Goal: Task Accomplishment & Management: Manage account settings

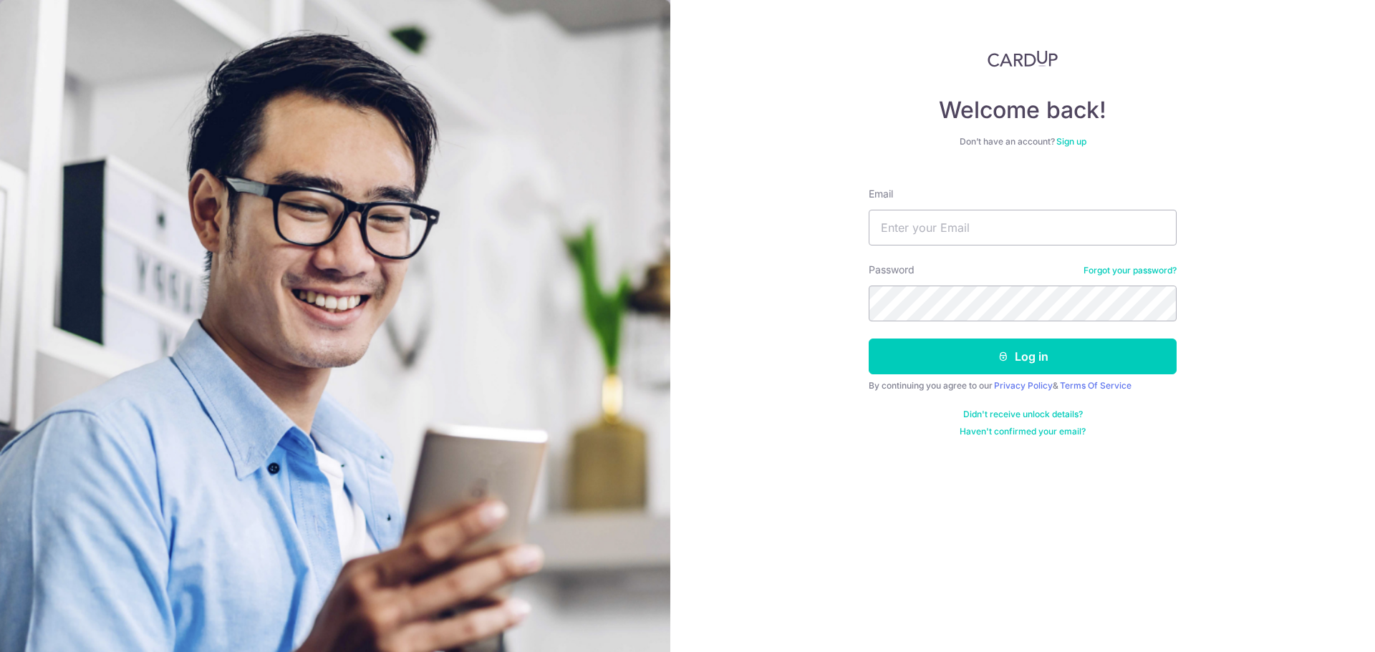
type input "[EMAIL_ADDRESS][DOMAIN_NAME]"
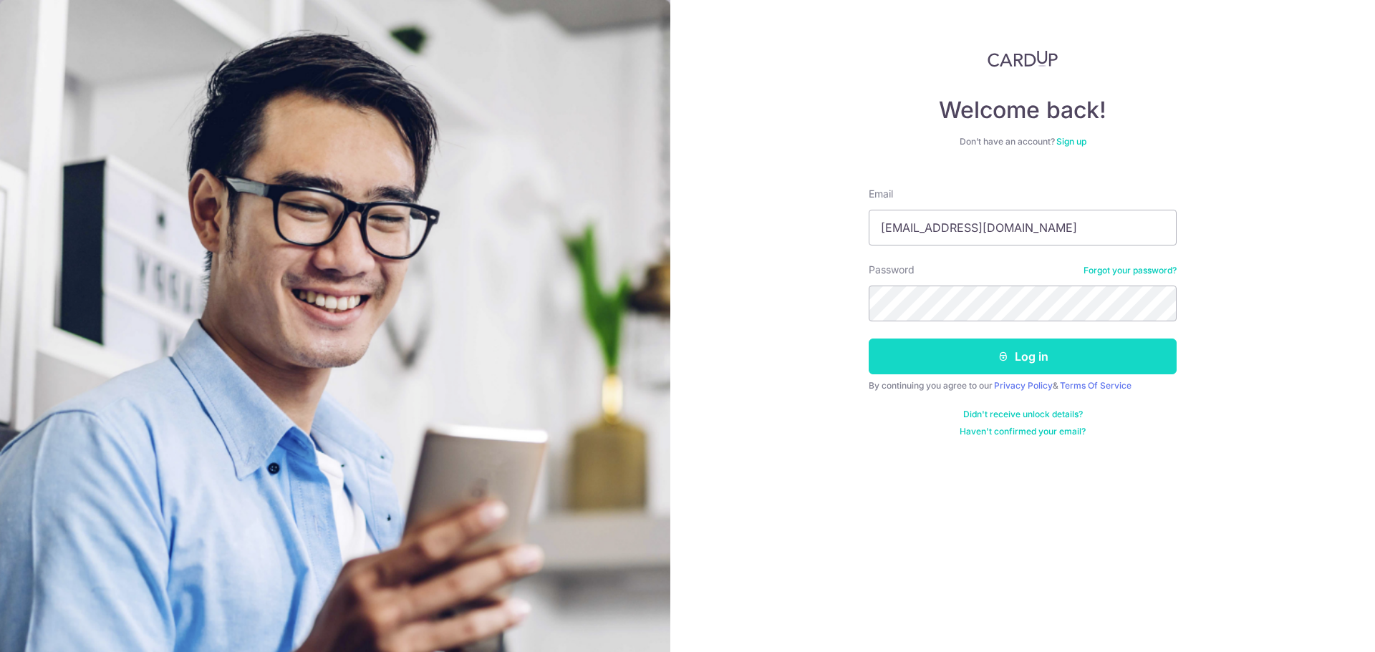
click at [985, 349] on button "Log in" at bounding box center [1023, 357] width 308 height 36
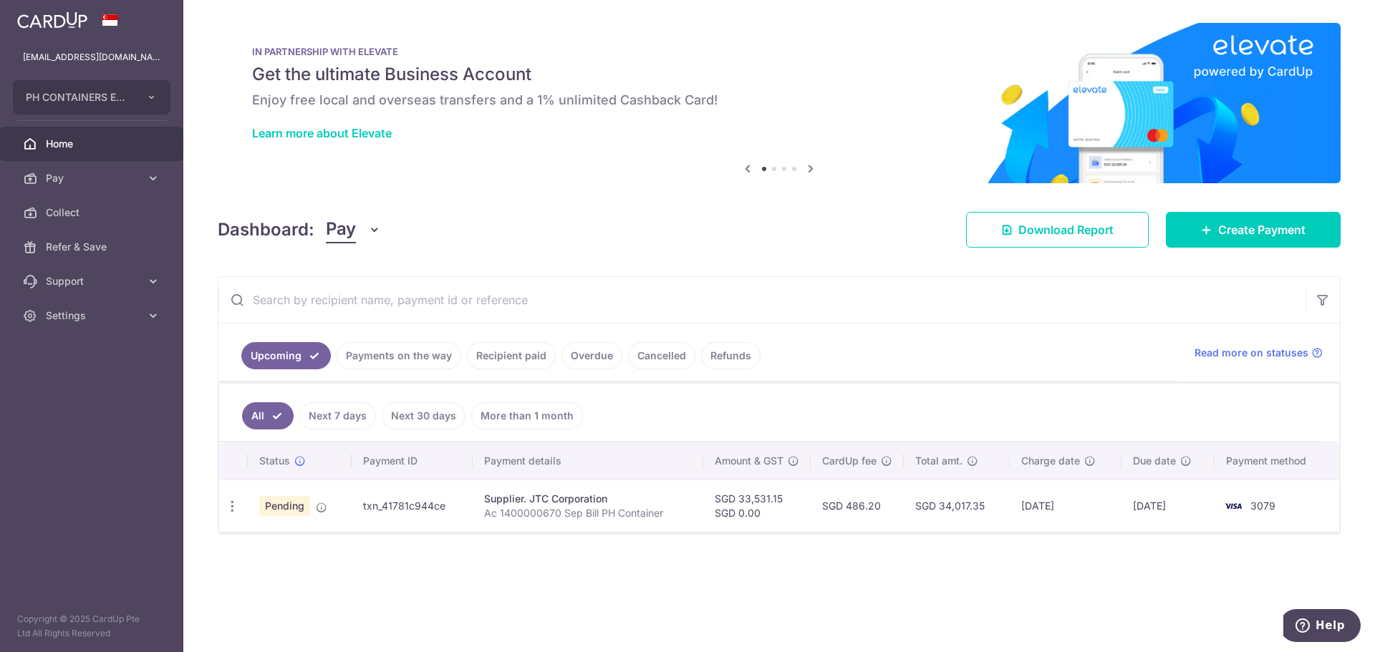
click at [379, 354] on link "Payments on the way" at bounding box center [399, 355] width 125 height 27
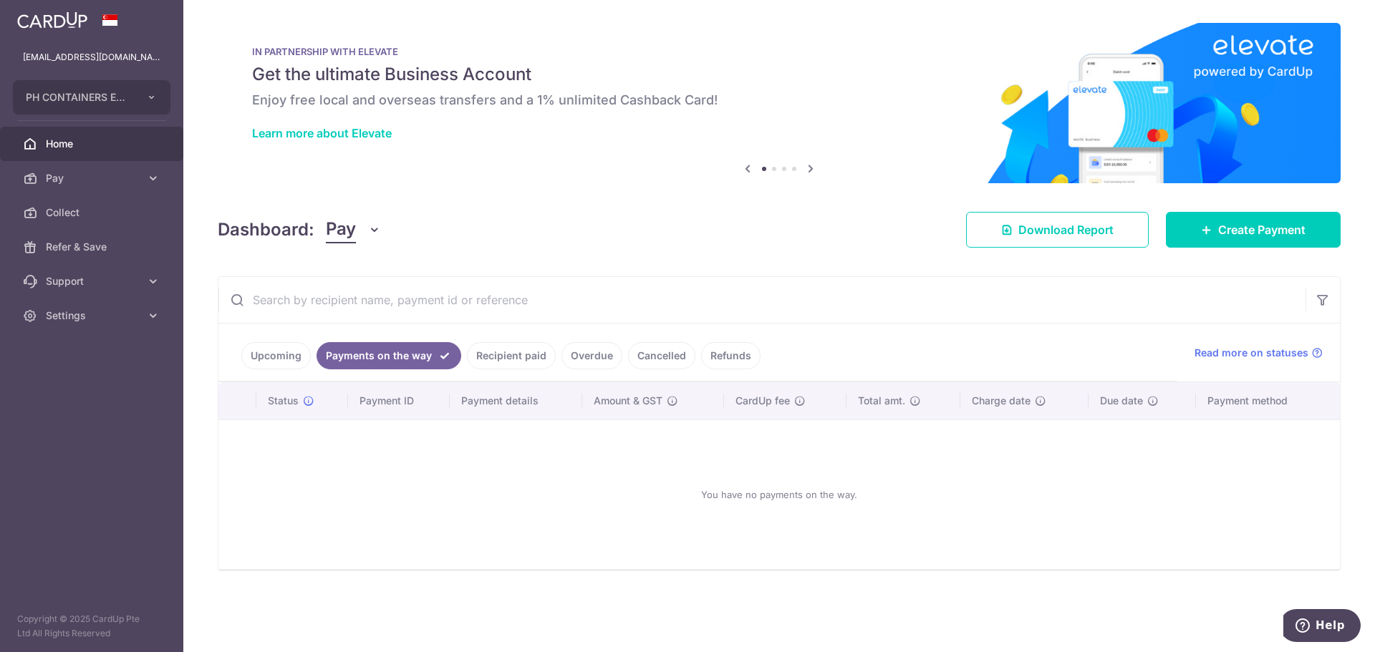
click at [262, 357] on link "Upcoming" at bounding box center [275, 355] width 69 height 27
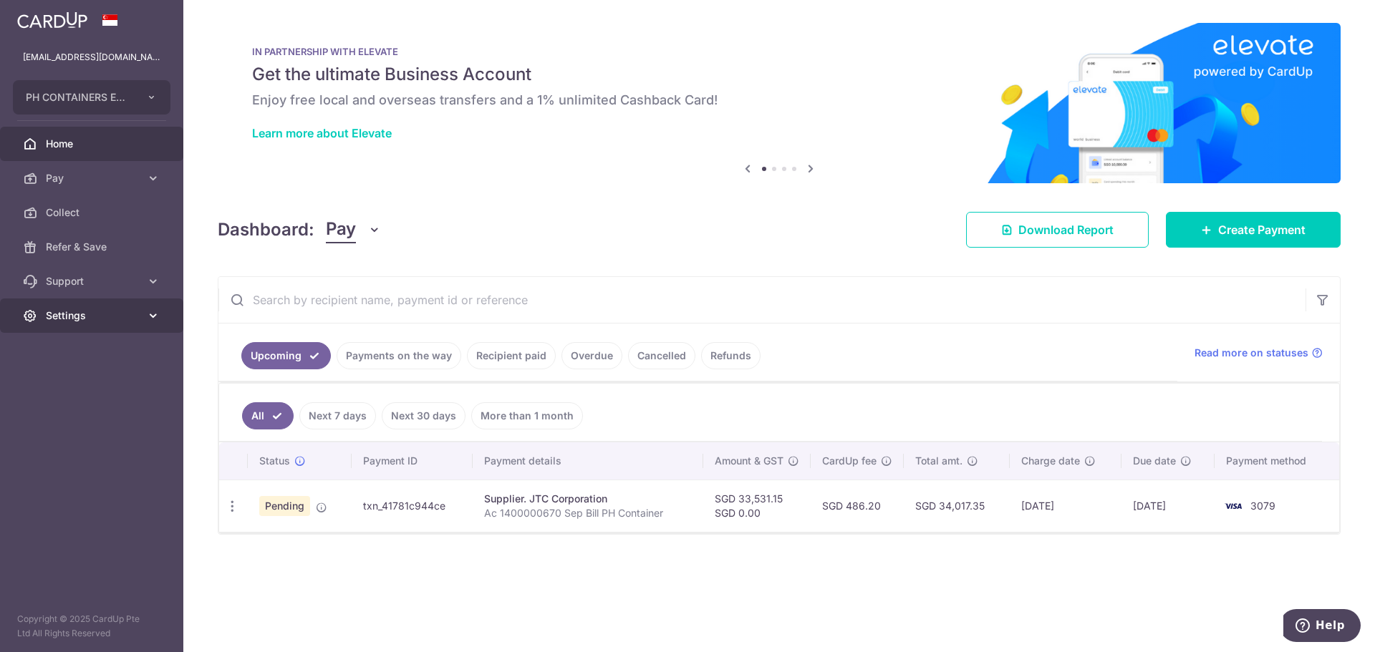
click at [85, 315] on span "Settings" at bounding box center [93, 316] width 95 height 14
click at [74, 388] on span "Logout" at bounding box center [93, 384] width 95 height 14
